Goal: Task Accomplishment & Management: Manage account settings

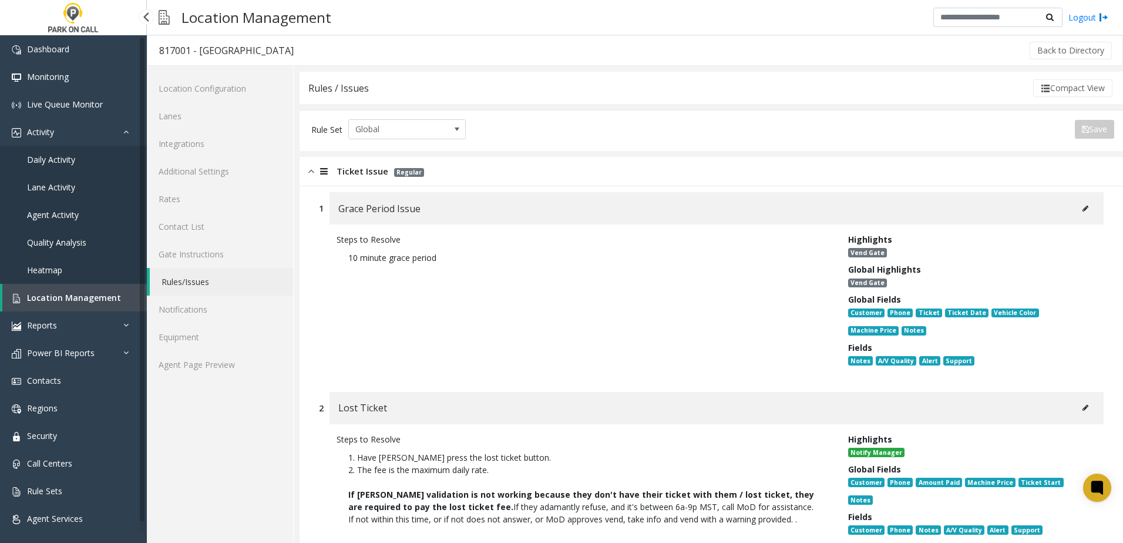
click at [91, 156] on link "Daily Activity" at bounding box center [73, 160] width 147 height 28
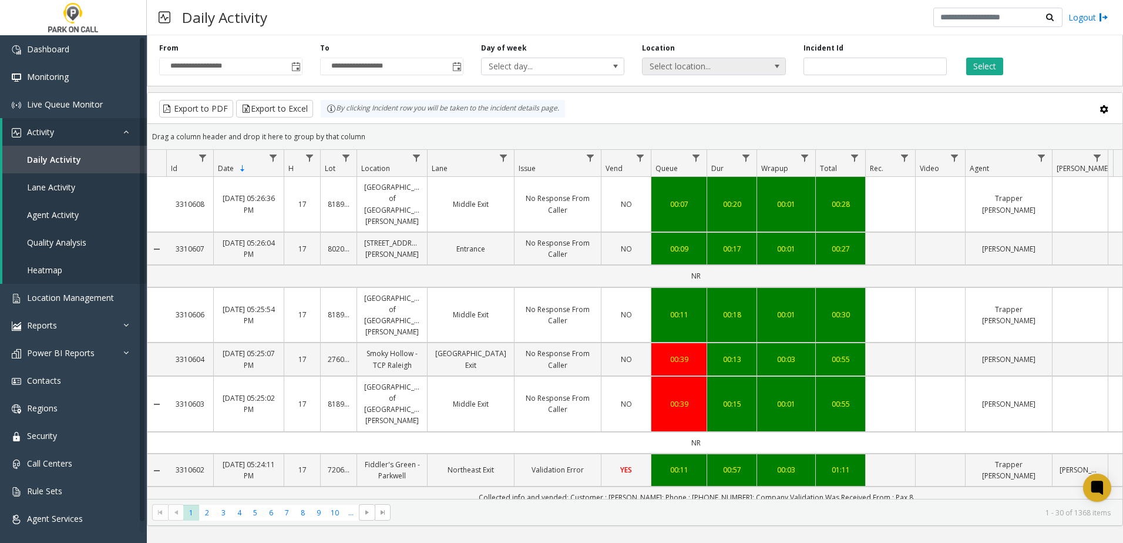
click at [697, 70] on span "Select location..." at bounding box center [700, 66] width 114 height 16
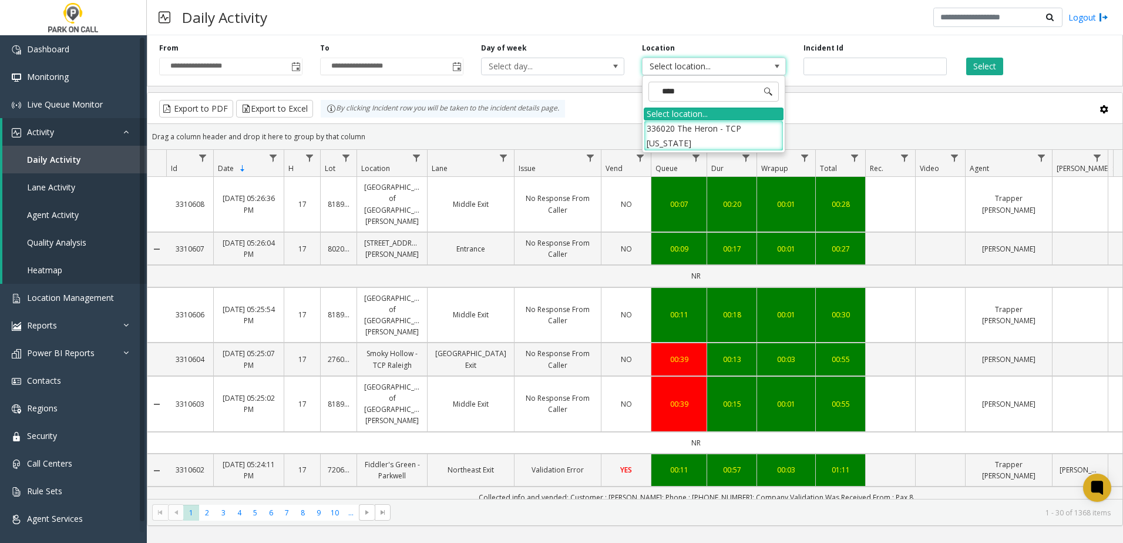
type input "*****"
click at [736, 127] on li "336020 The Heron - TCP [US_STATE]" at bounding box center [714, 135] width 140 height 31
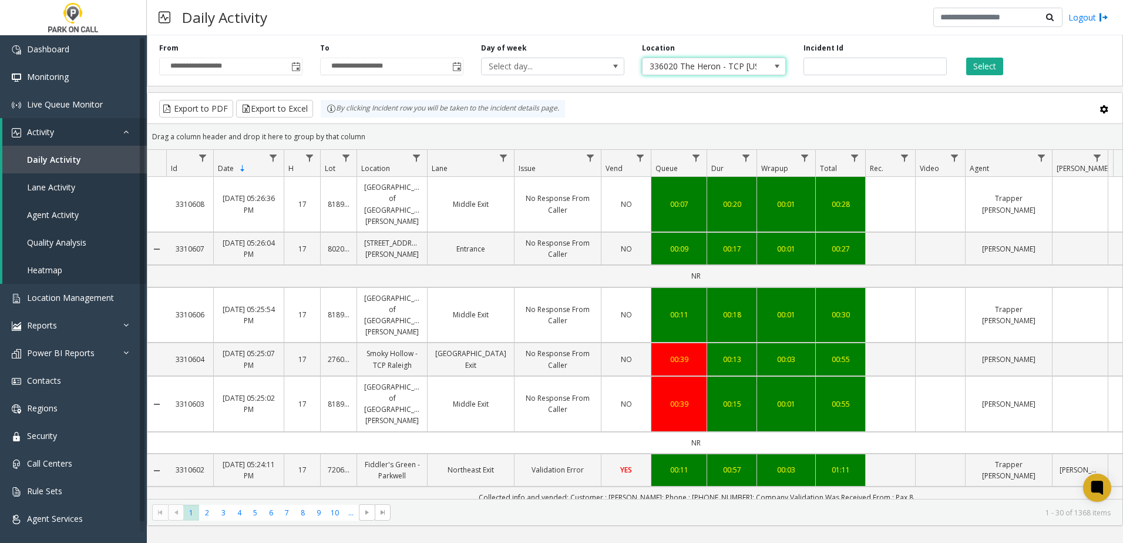
click at [1011, 60] on div "Select" at bounding box center [1036, 59] width 161 height 32
click at [985, 63] on button "Select" at bounding box center [984, 67] width 37 height 18
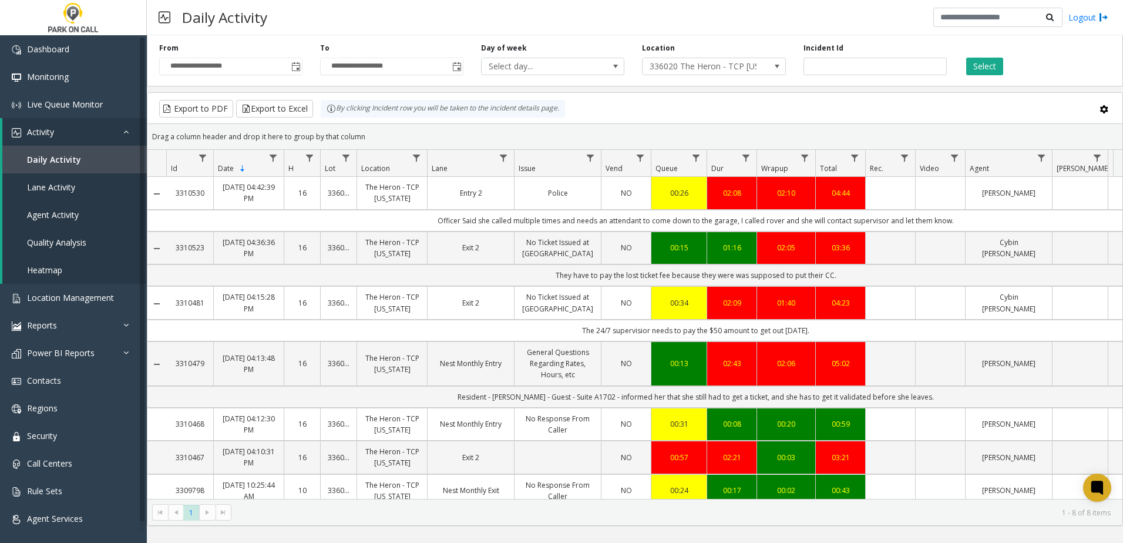
click at [247, 324] on td "The 24/7 supervisior needs to pay the $50 amount to get out [DATE]." at bounding box center [695, 331] width 1059 height 22
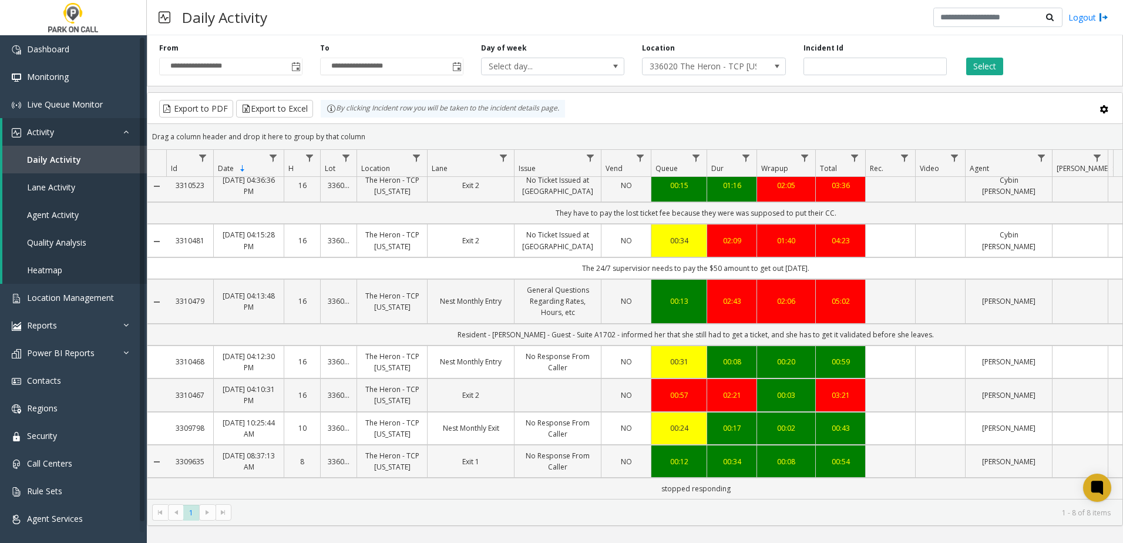
scroll to position [71, 0]
drag, startPoint x: 172, startPoint y: 385, endPoint x: 205, endPoint y: 388, distance: 33.0
click at [205, 388] on td "3310467" at bounding box center [189, 394] width 47 height 33
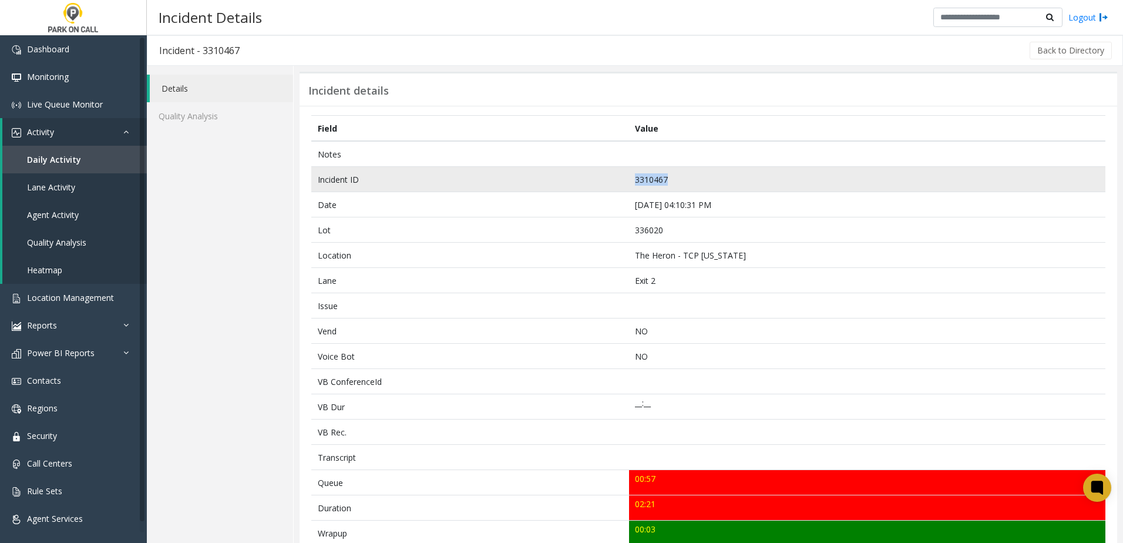
drag, startPoint x: 669, startPoint y: 179, endPoint x: 631, endPoint y: 181, distance: 37.6
click at [631, 181] on td "3310467" at bounding box center [867, 179] width 476 height 25
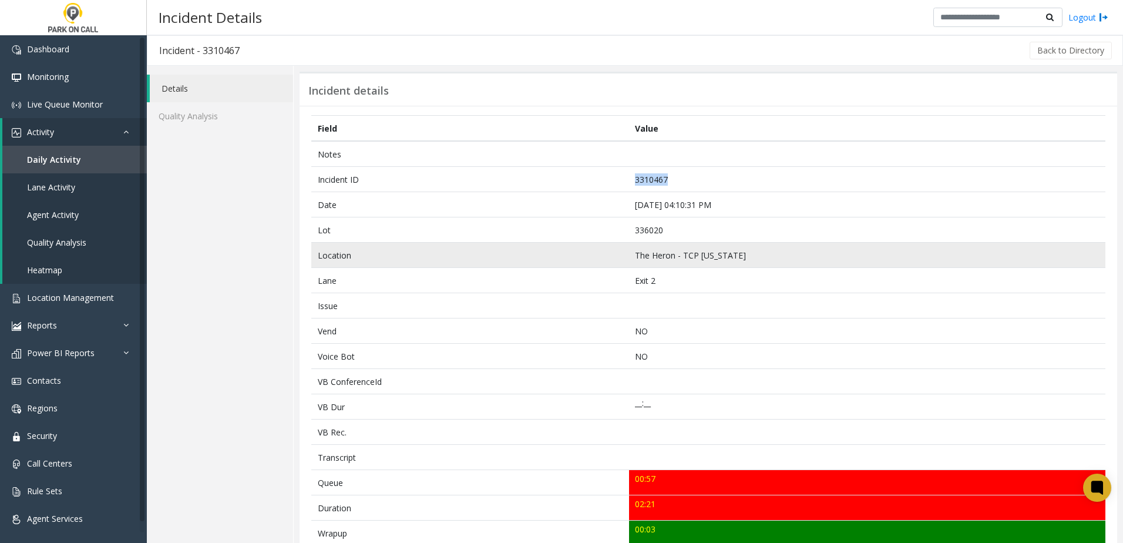
copy td "3310467"
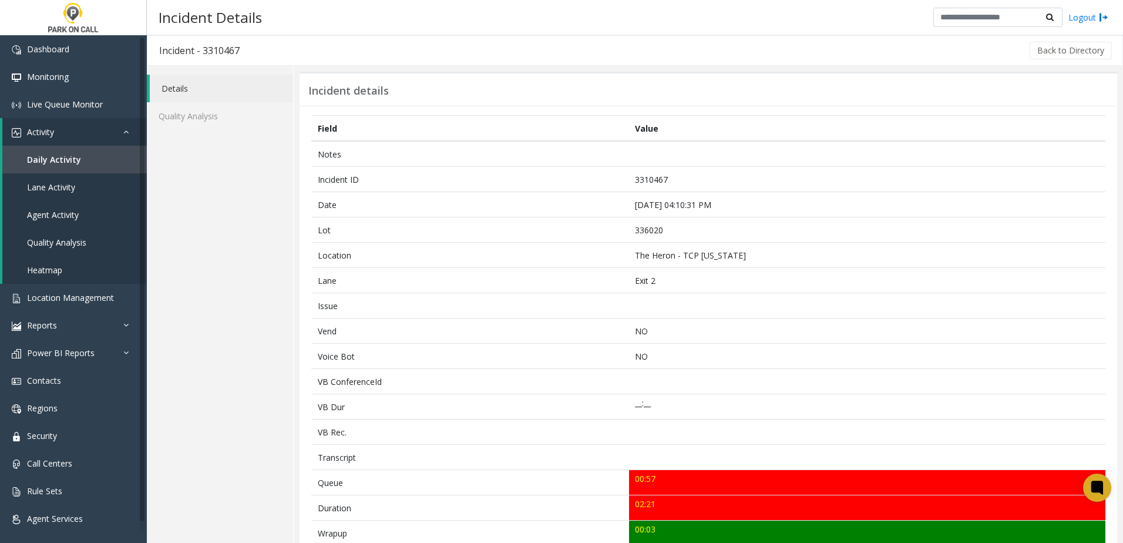
click at [641, 78] on div "Incident details" at bounding box center [709, 89] width 818 height 34
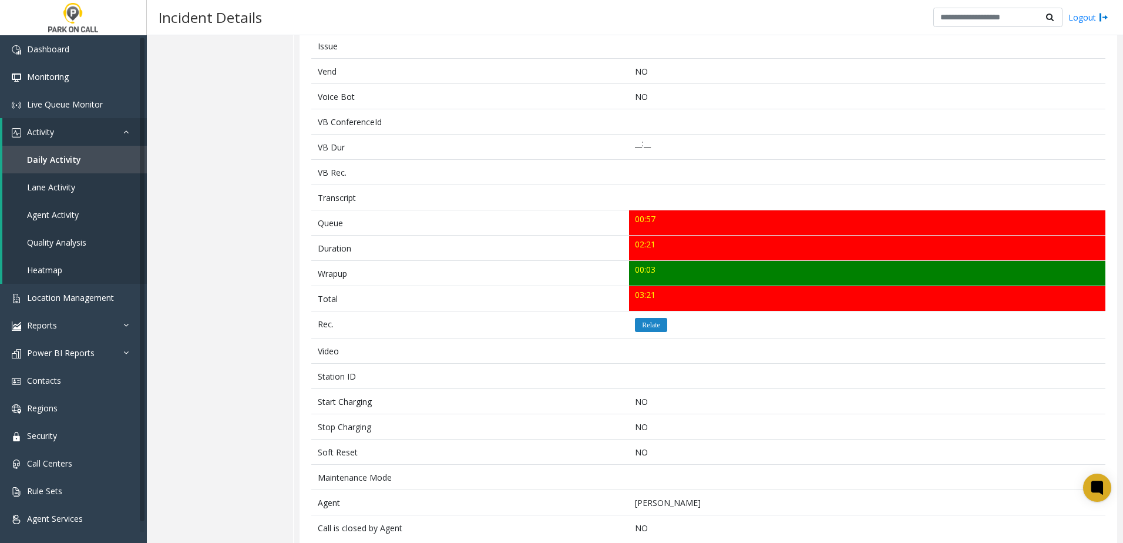
scroll to position [283, 0]
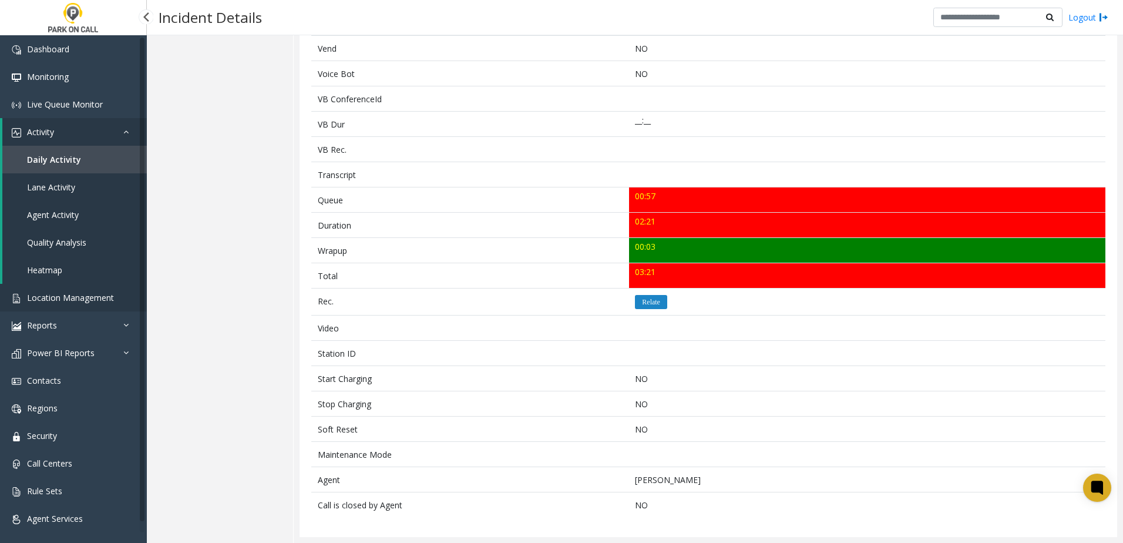
click at [72, 300] on span "Location Management" at bounding box center [70, 297] width 87 height 11
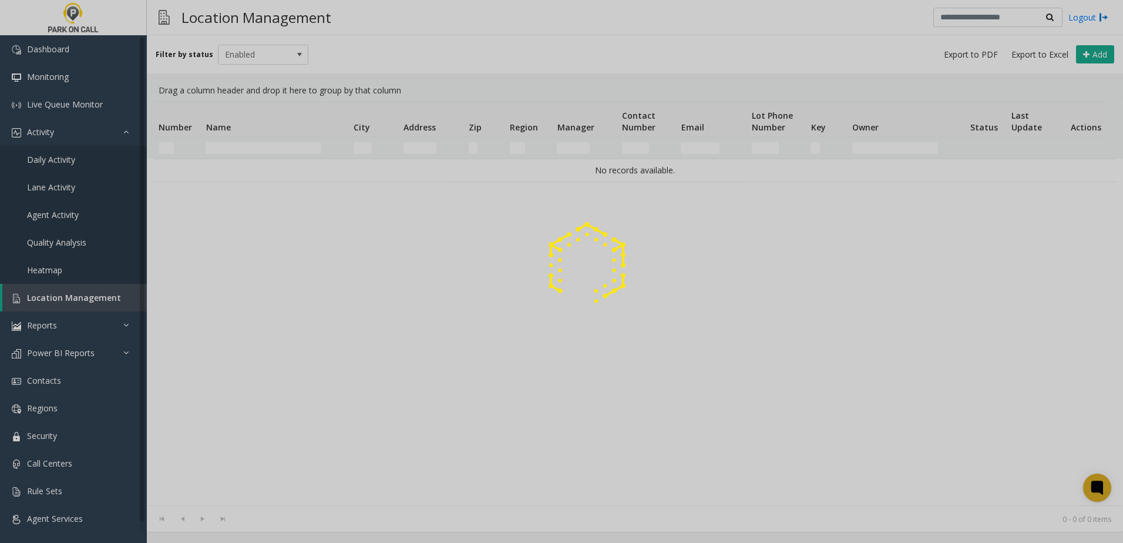
click at [260, 143] on div at bounding box center [561, 271] width 1123 height 543
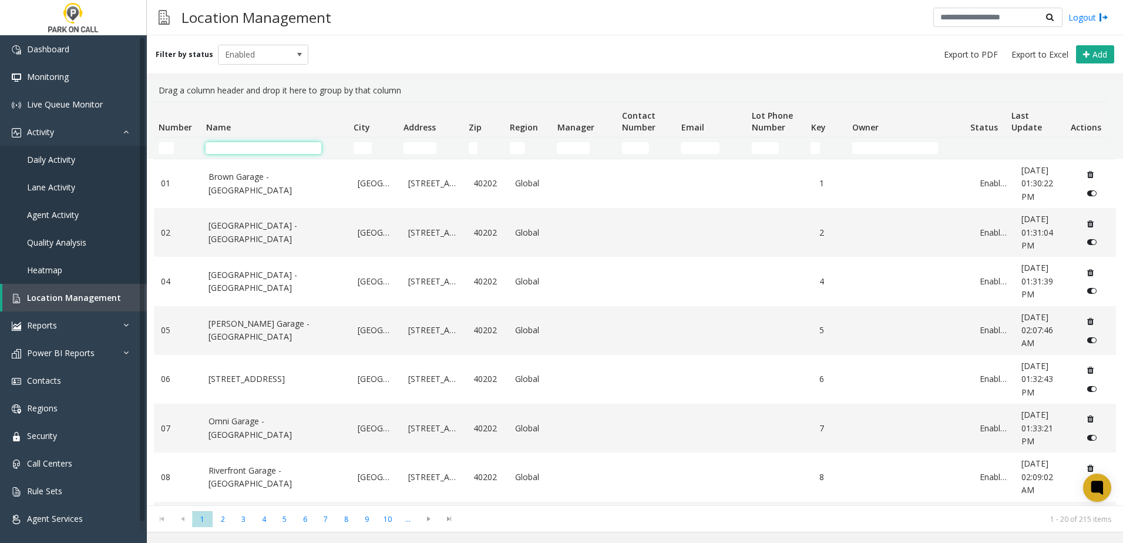
click at [234, 150] on input "Name Filter" at bounding box center [264, 148] width 116 height 12
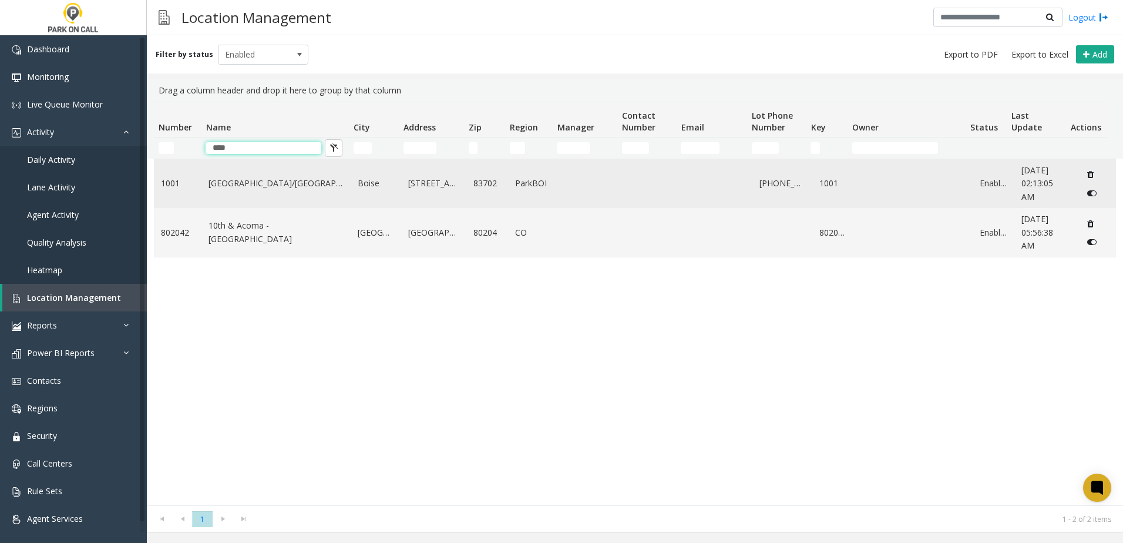
type input "****"
click at [232, 186] on link "[GEOGRAPHIC_DATA]/[GEOGRAPHIC_DATA]" at bounding box center [276, 183] width 135 height 13
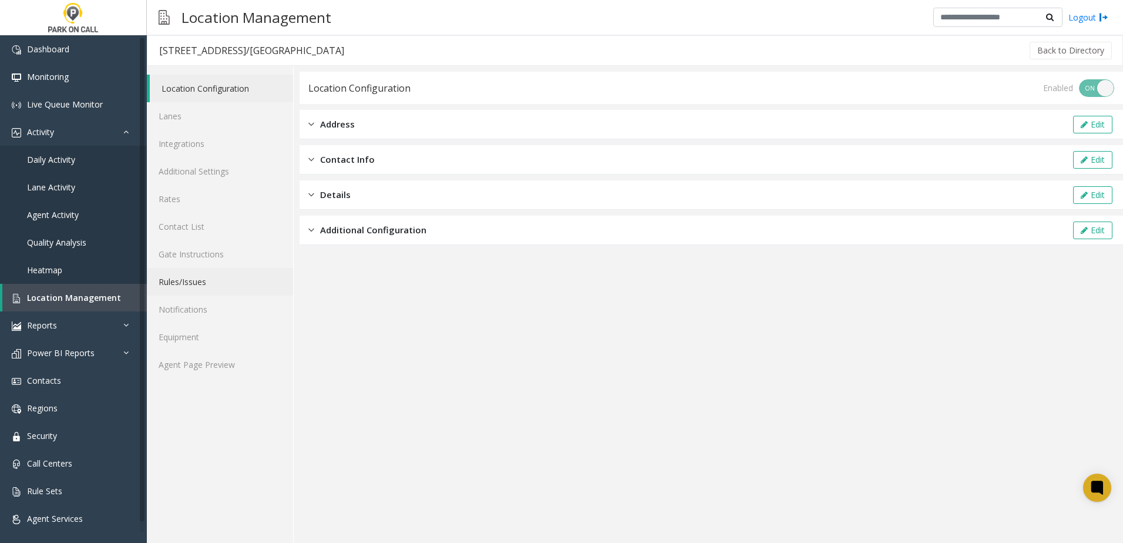
click at [203, 281] on link "Rules/Issues" at bounding box center [220, 282] width 146 height 28
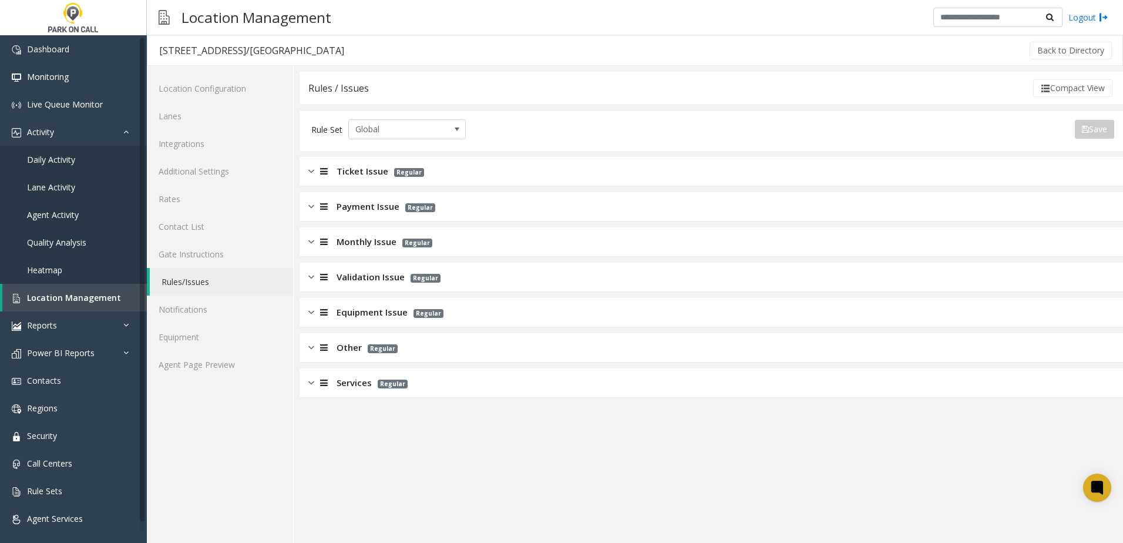
click at [367, 246] on span "Monthly Issue" at bounding box center [367, 242] width 60 height 14
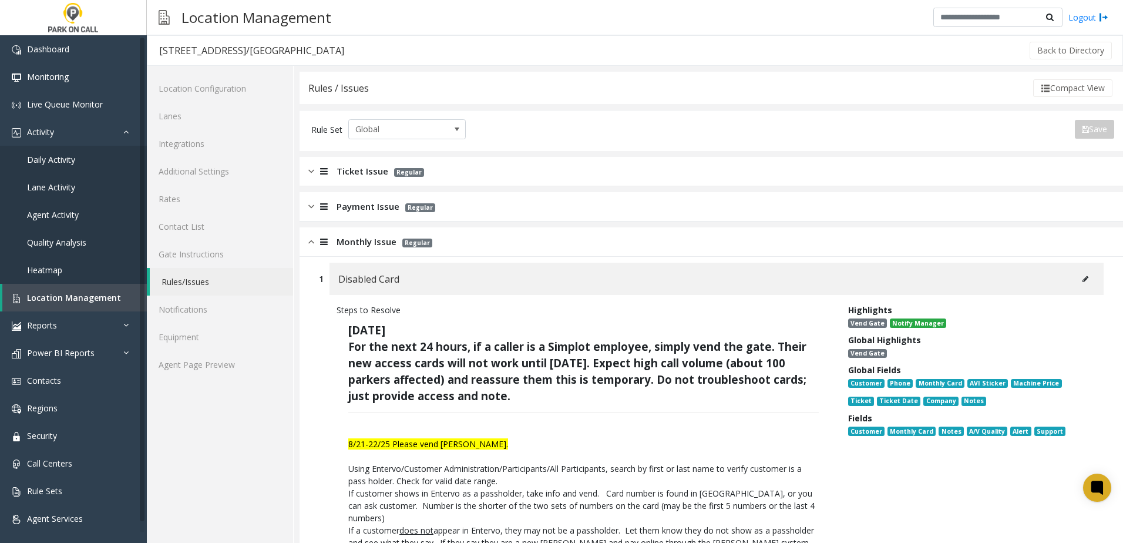
click at [1082, 278] on button at bounding box center [1085, 279] width 19 height 18
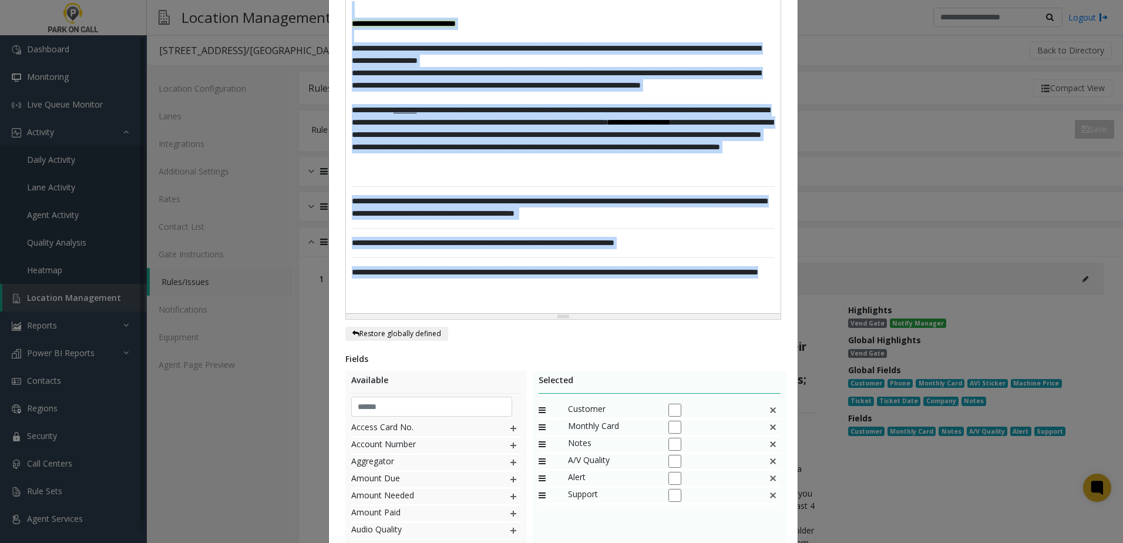
scroll to position [636, 0]
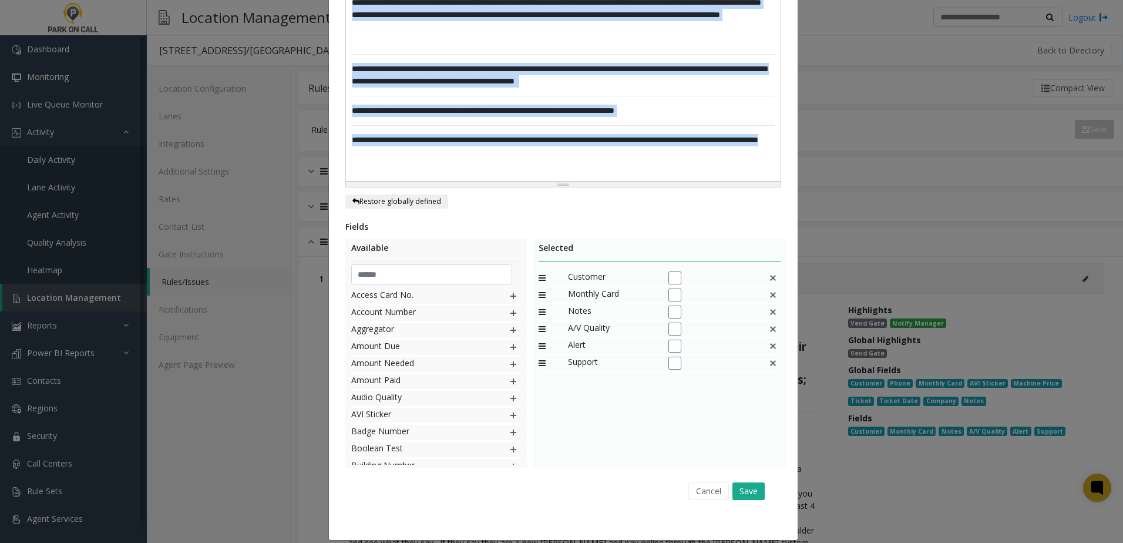
drag, startPoint x: 344, startPoint y: 415, endPoint x: 565, endPoint y: 570, distance: 269.9
click at [565, 542] on html "Dashboard Monitoring Live Queue Monitor Activity Daily Activity Lane Activity A…" at bounding box center [561, 271] width 1123 height 543
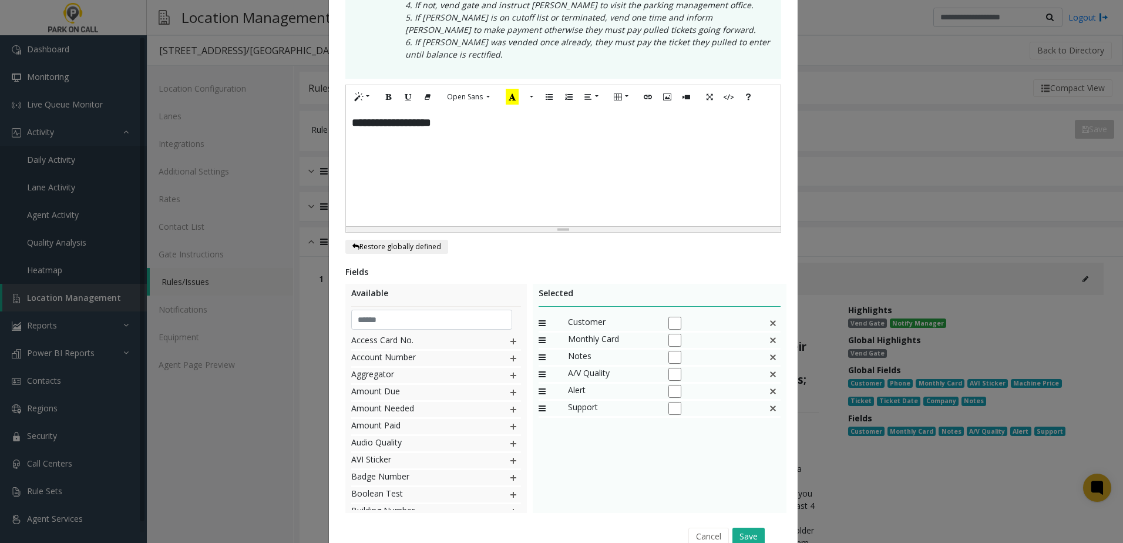
scroll to position [352, 0]
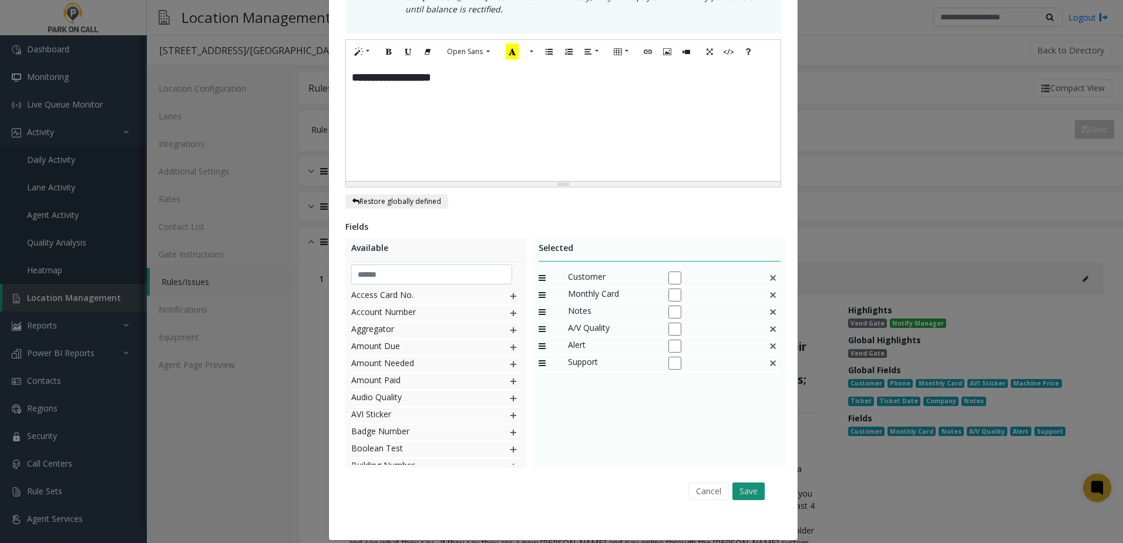
click at [740, 482] on button "Save" at bounding box center [749, 491] width 32 height 18
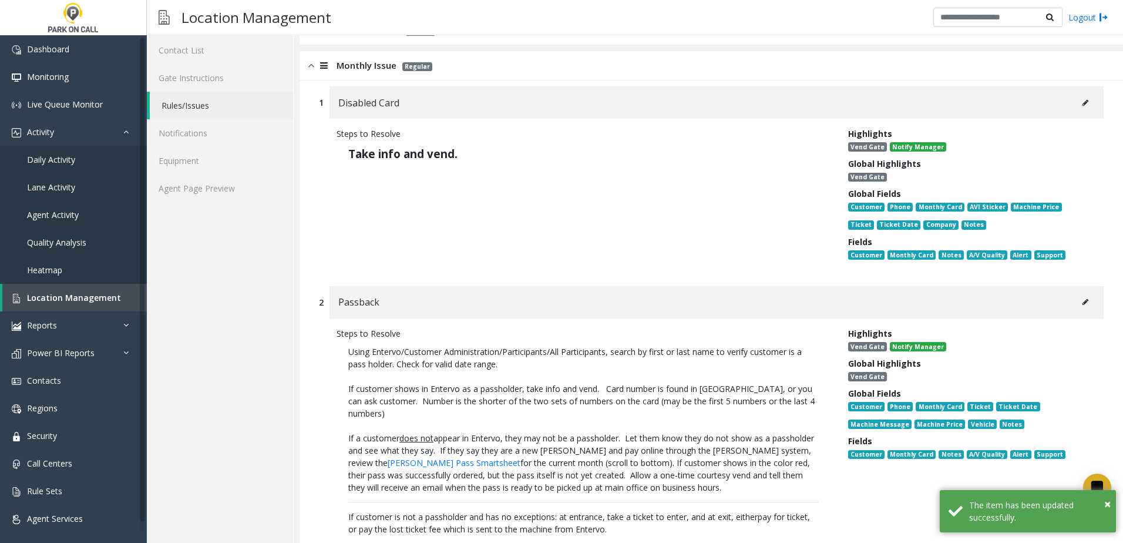
scroll to position [294, 0]
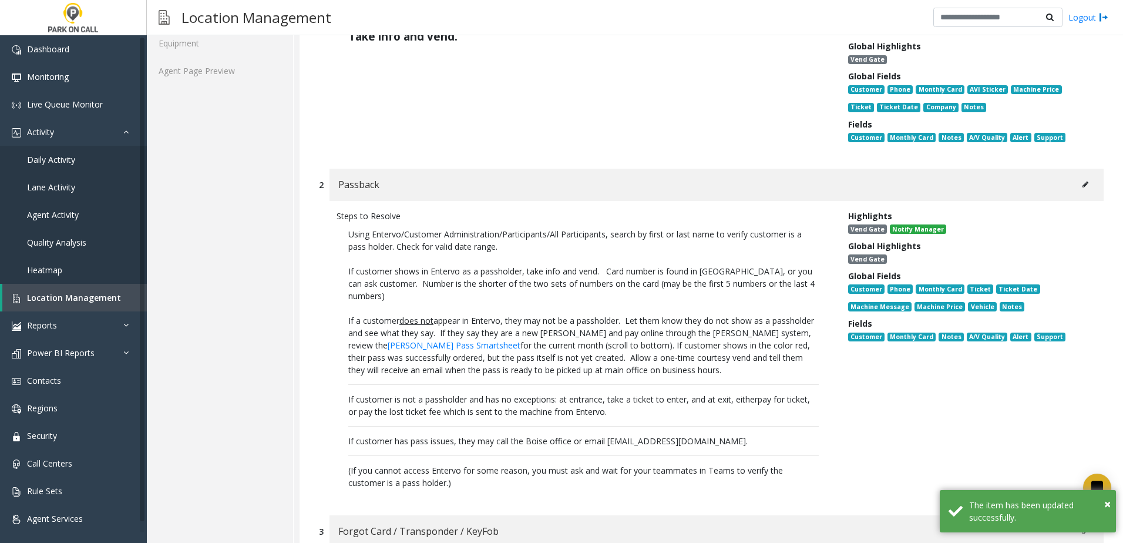
click at [1080, 187] on button at bounding box center [1085, 185] width 19 height 18
type input "********"
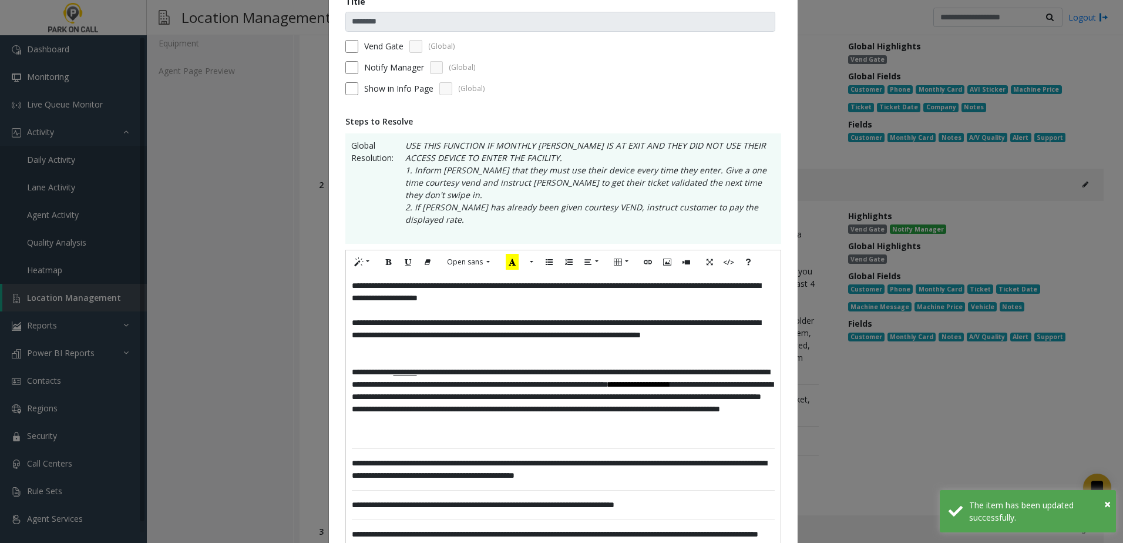
scroll to position [176, 0]
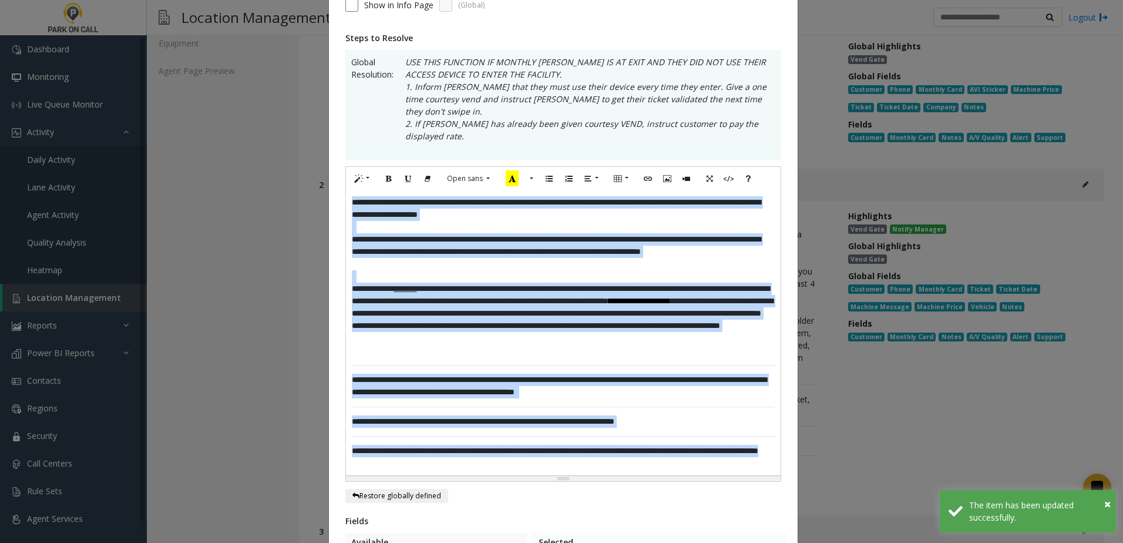
drag, startPoint x: 472, startPoint y: 437, endPoint x: 235, endPoint y: 40, distance: 462.4
click at [236, 40] on div "**********" at bounding box center [561, 271] width 1123 height 543
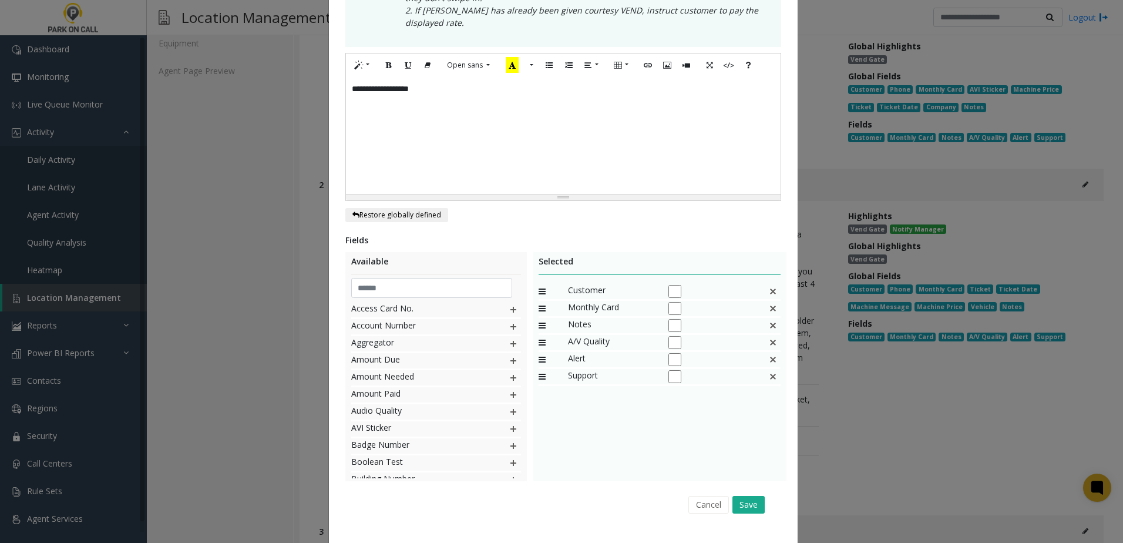
scroll to position [291, 0]
click at [735, 495] on button "Save" at bounding box center [749, 504] width 32 height 18
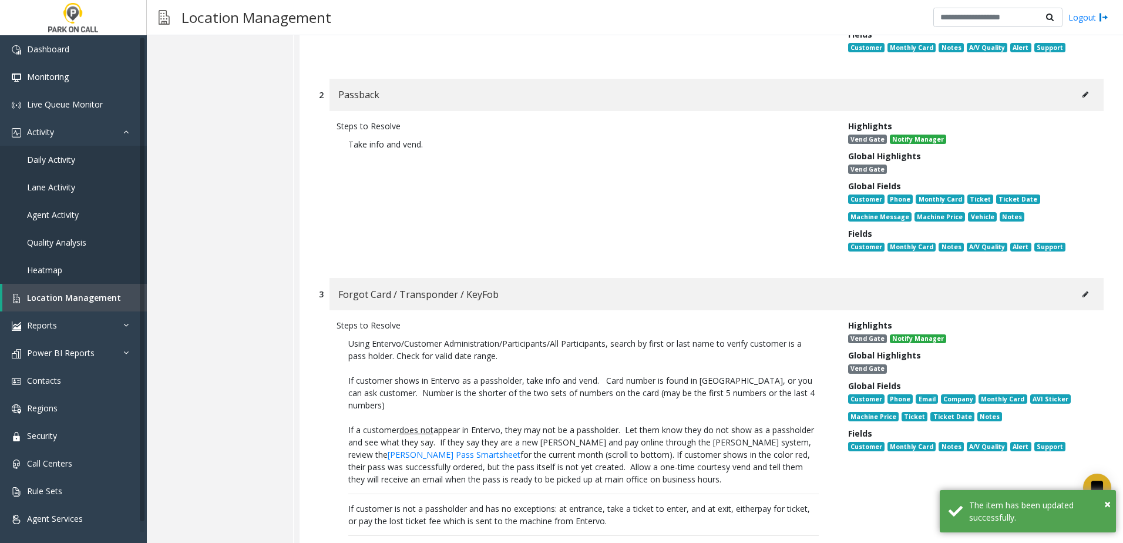
scroll to position [470, 0]
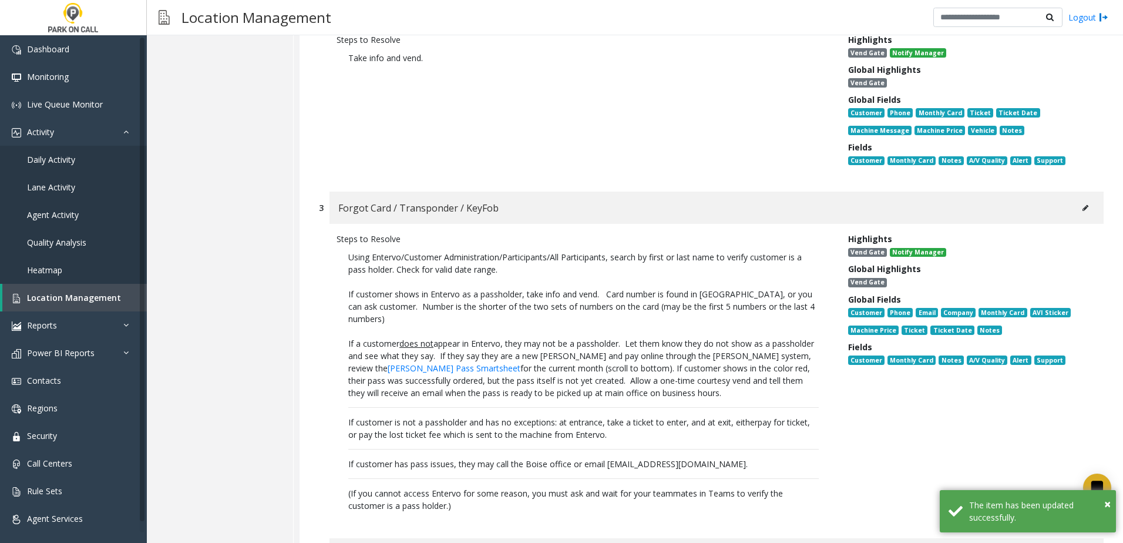
click at [1083, 207] on icon at bounding box center [1086, 207] width 6 height 7
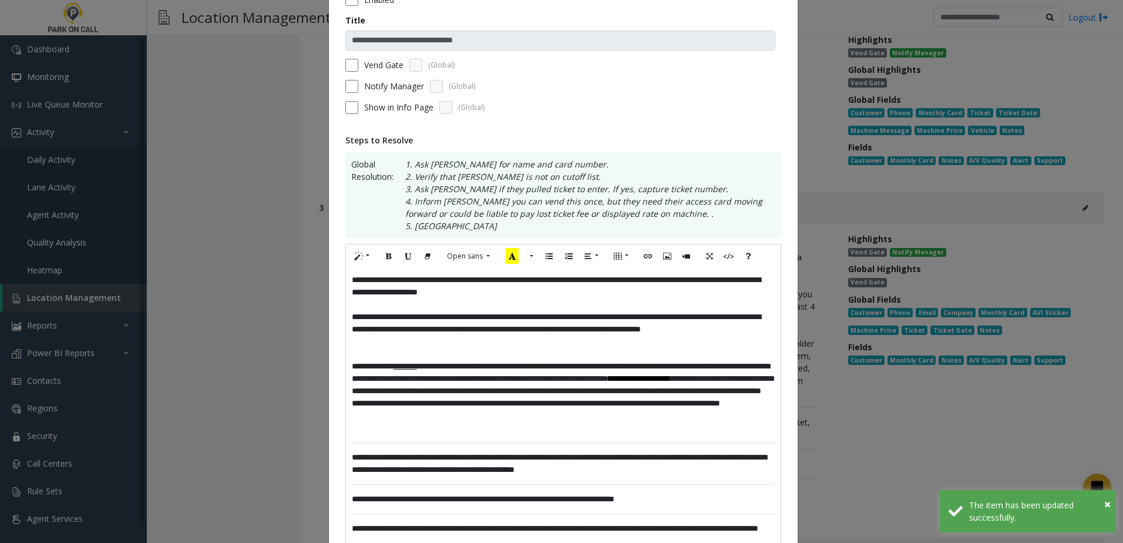
scroll to position [117, 0]
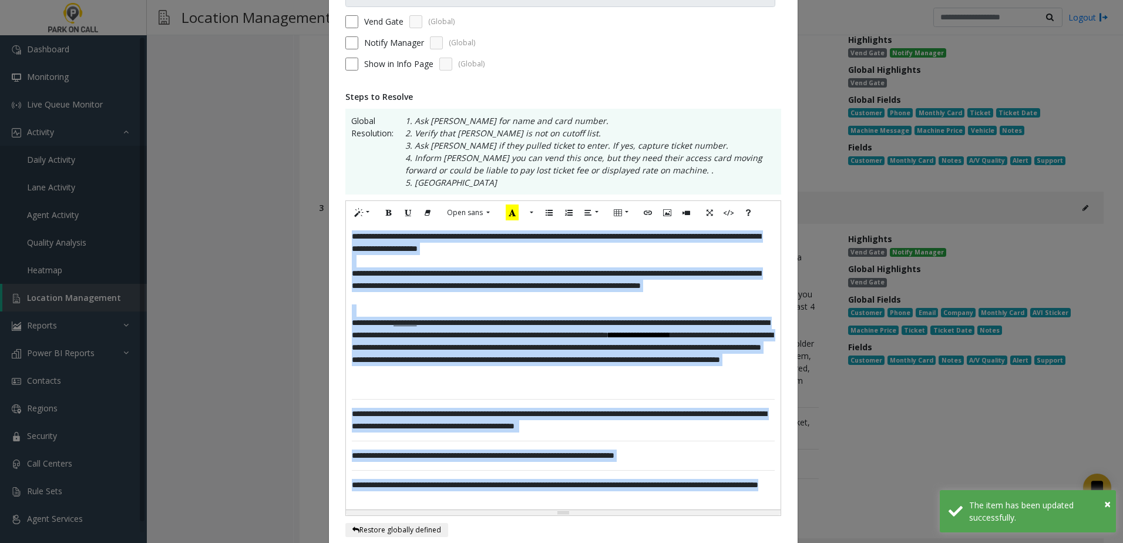
drag, startPoint x: 489, startPoint y: 497, endPoint x: 200, endPoint y: 75, distance: 512.2
click at [201, 75] on div "**********" at bounding box center [561, 271] width 1123 height 543
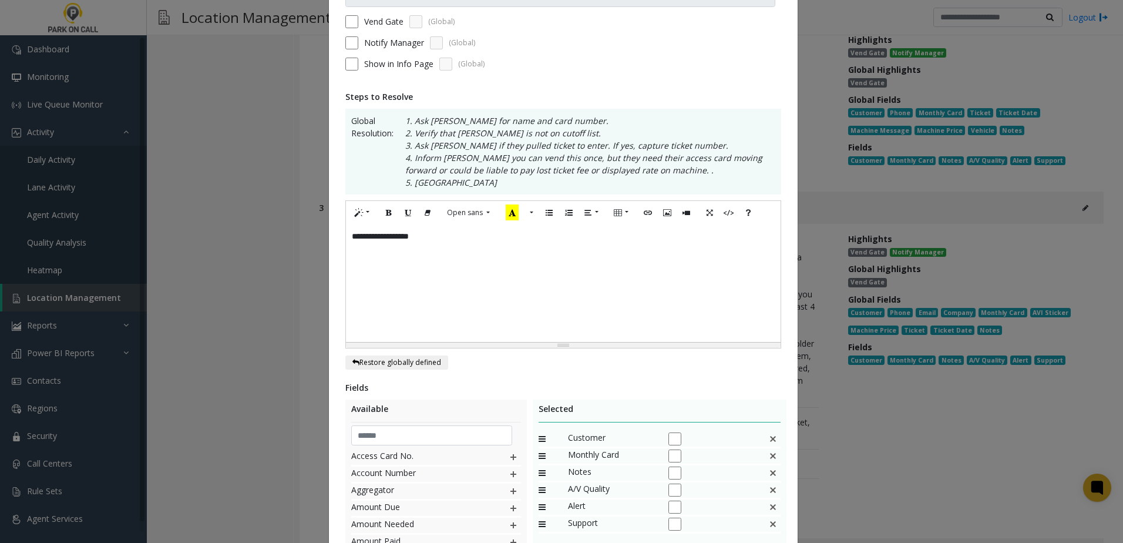
scroll to position [291, 0]
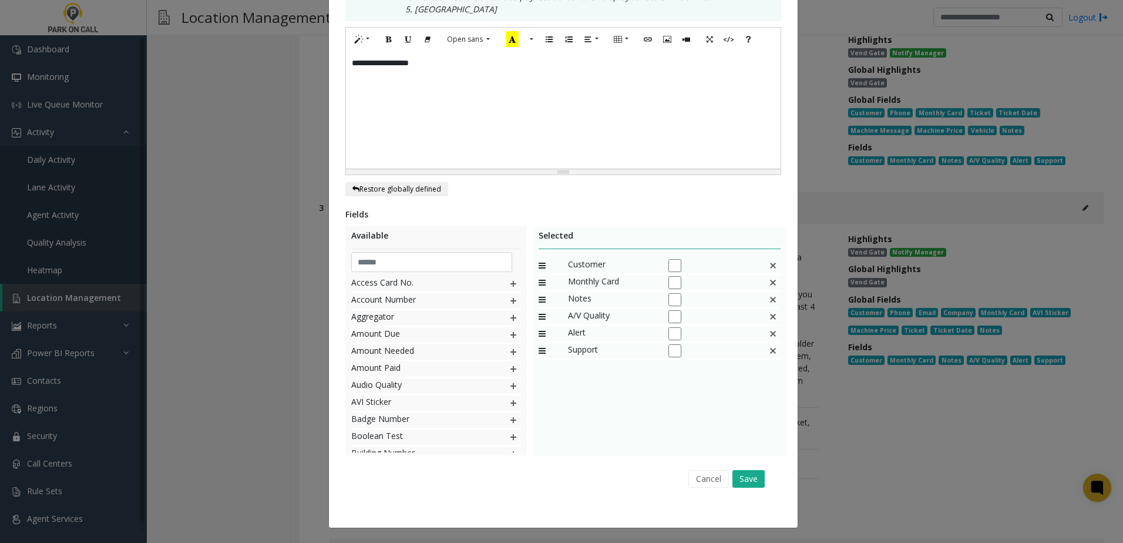
click at [756, 491] on div "Cancel Save" at bounding box center [563, 479] width 419 height 30
click at [755, 484] on button "Save" at bounding box center [749, 479] width 32 height 18
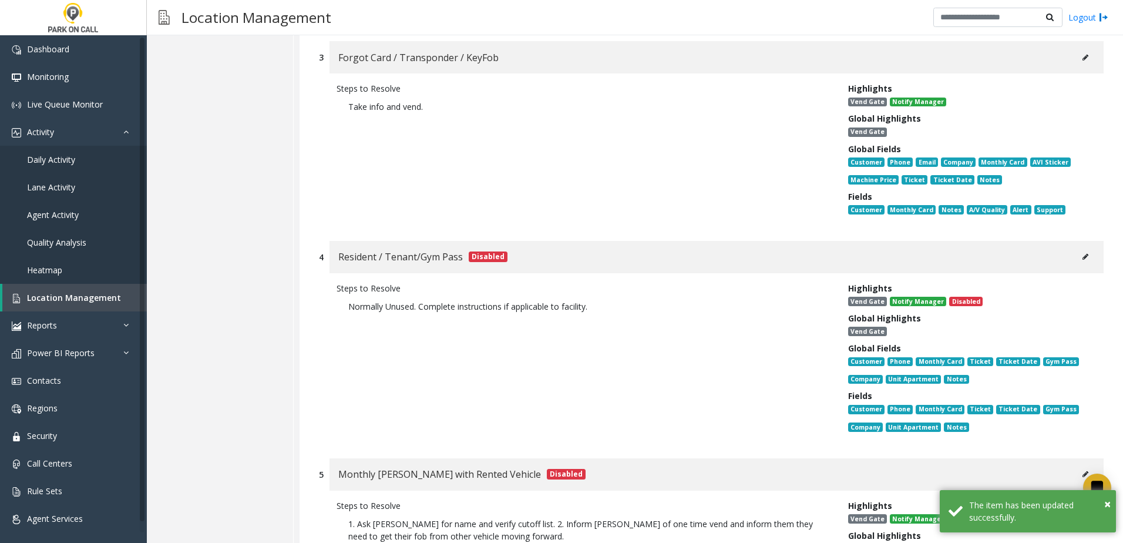
scroll to position [822, 0]
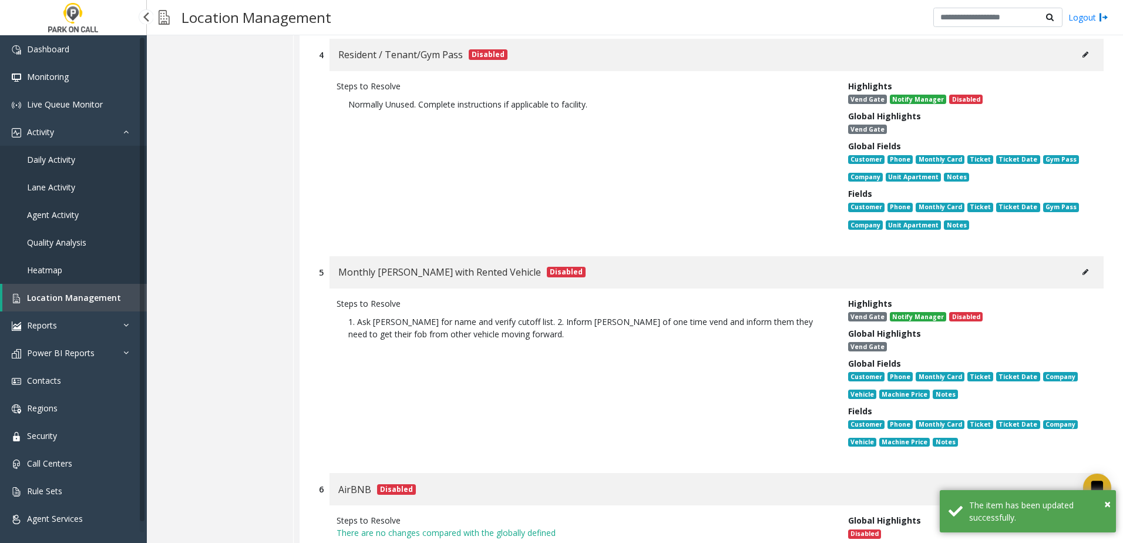
click at [50, 299] on span "Location Management" at bounding box center [74, 297] width 94 height 11
